Goal: Information Seeking & Learning: Learn about a topic

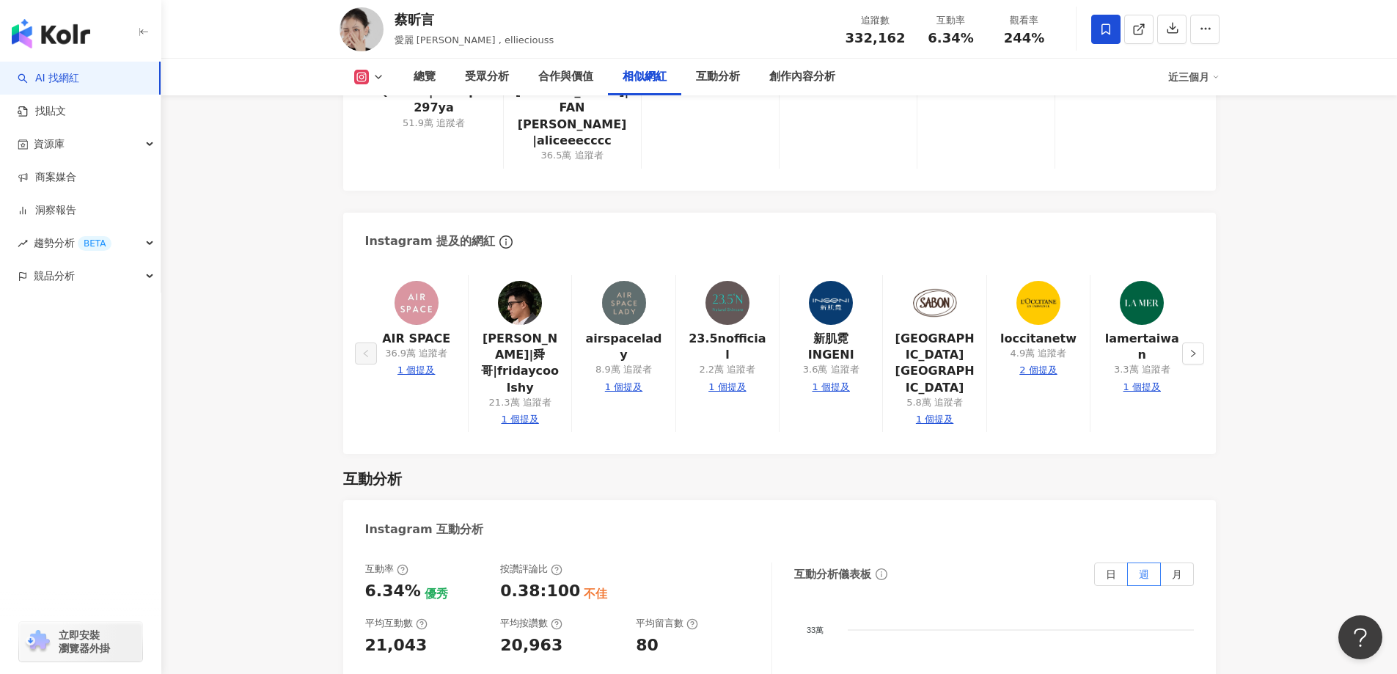
scroll to position [2586, 0]
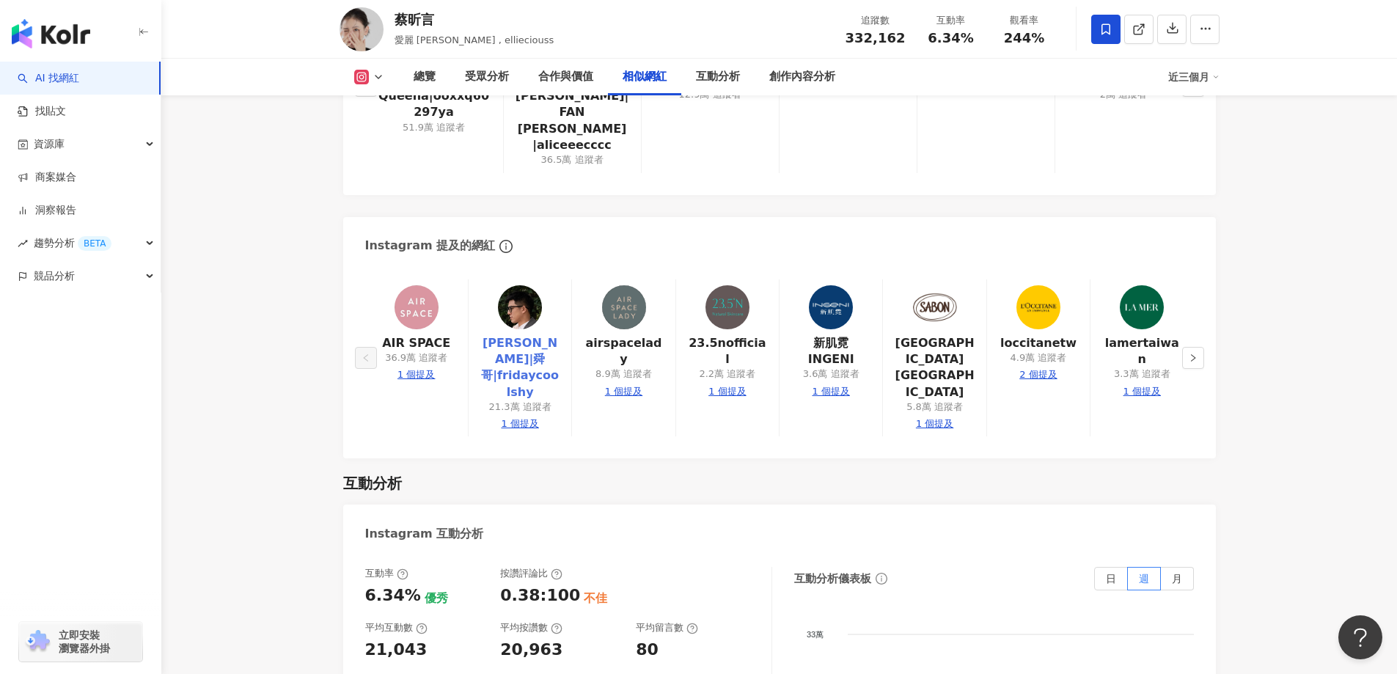
click at [534, 335] on link "[PERSON_NAME]|舜哥|fridaycoolshy" at bounding box center [519, 368] width 79 height 66
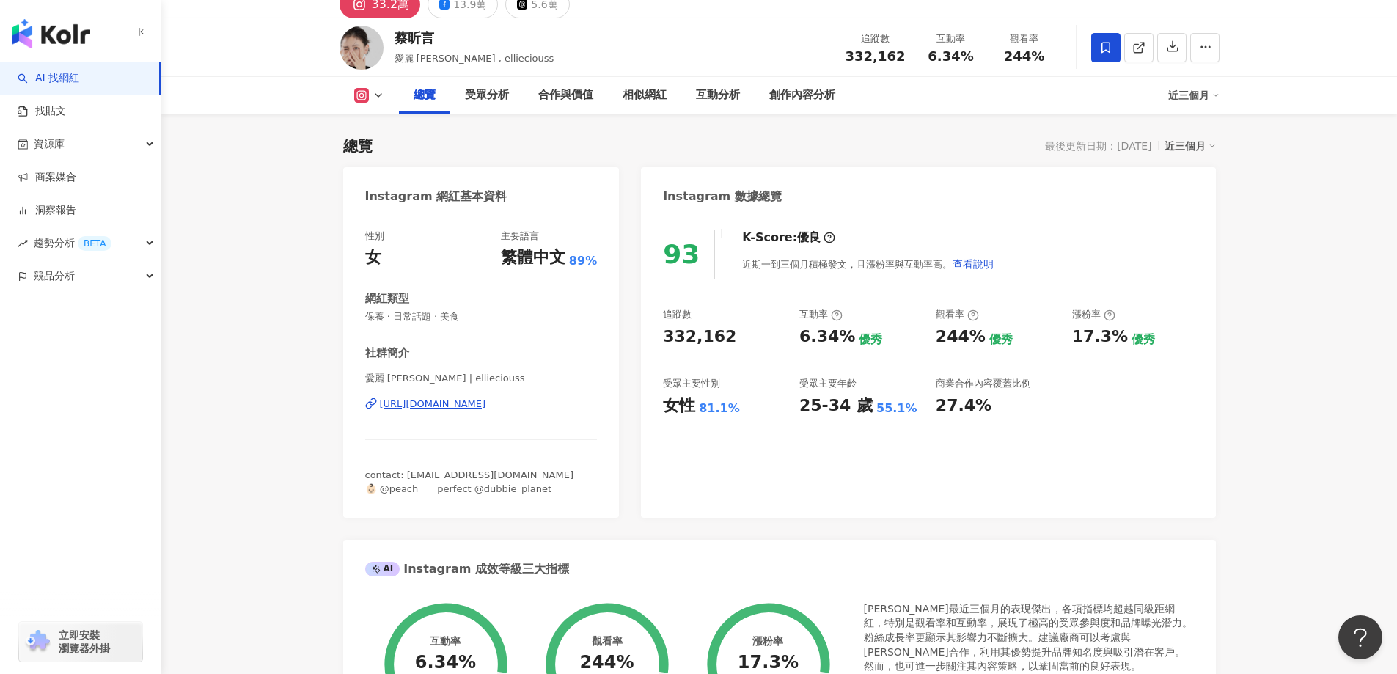
scroll to position [0, 0]
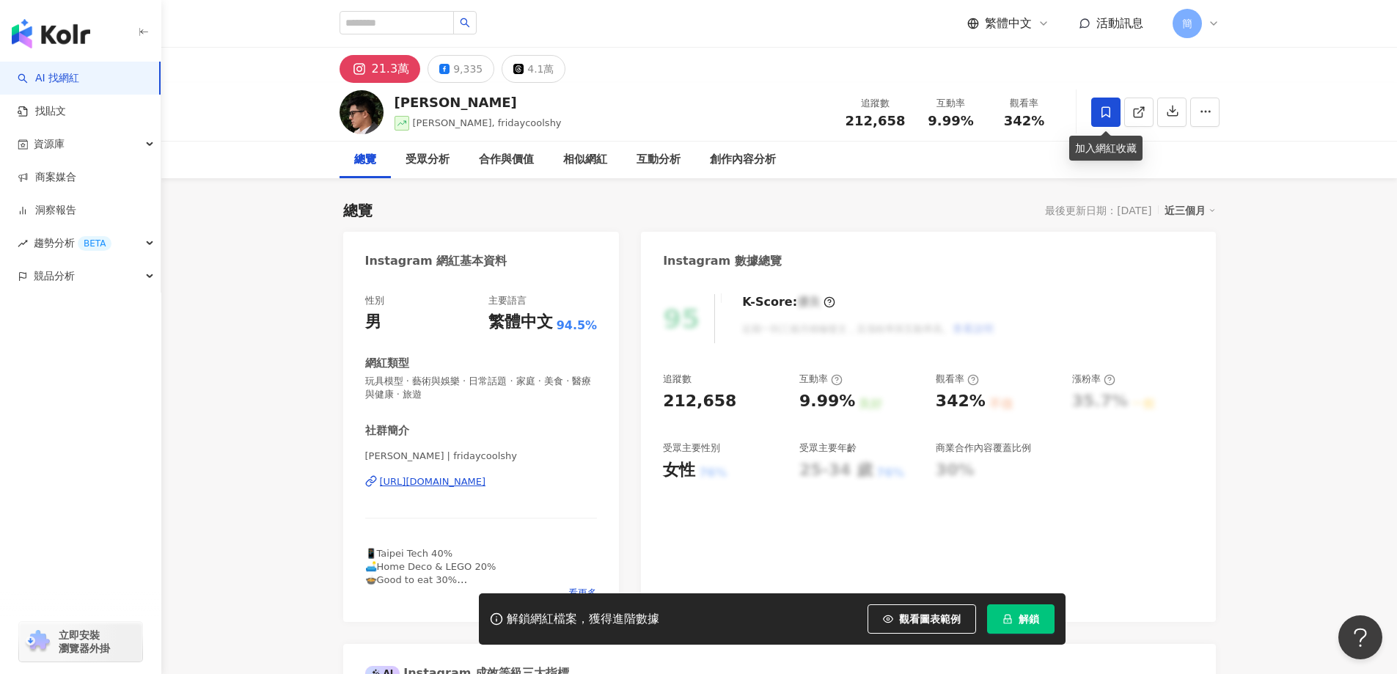
click at [1101, 113] on icon at bounding box center [1105, 111] width 9 height 11
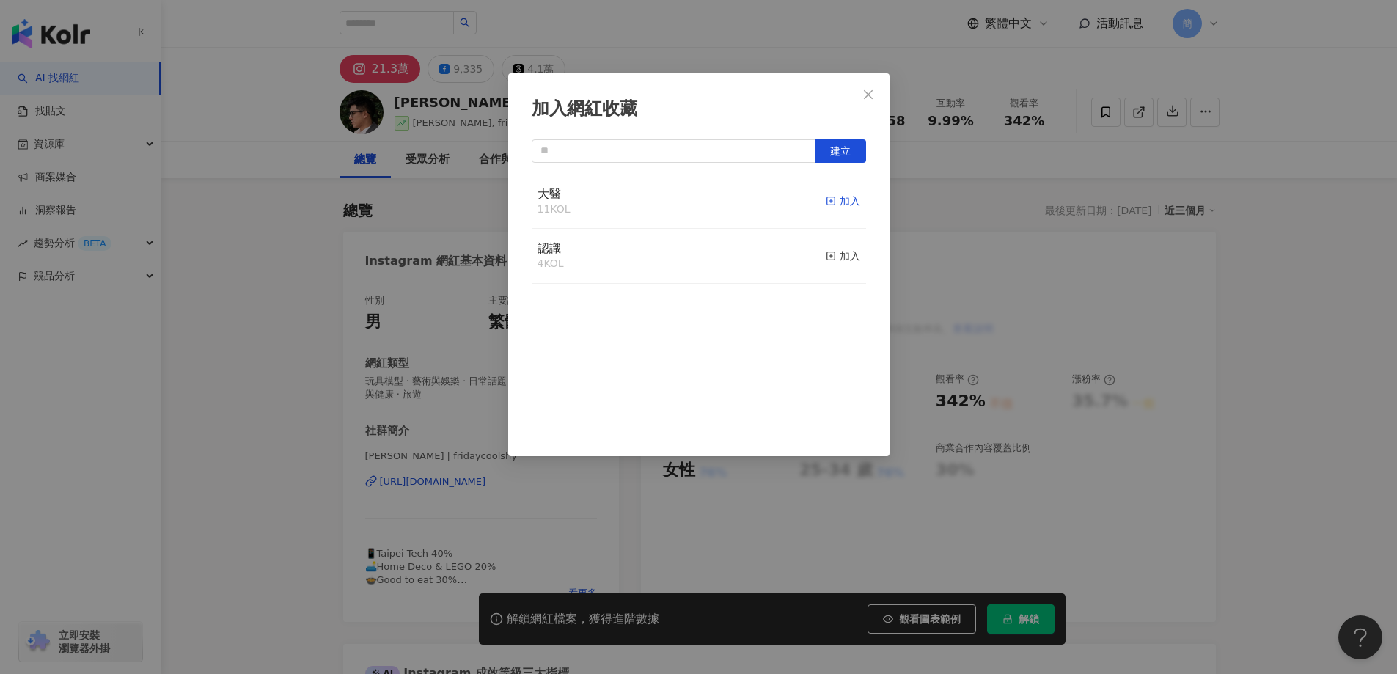
click at [835, 205] on div "加入" at bounding box center [843, 201] width 34 height 16
click at [867, 84] on button "Close" at bounding box center [867, 94] width 29 height 29
